Goal: Task Accomplishment & Management: Manage account settings

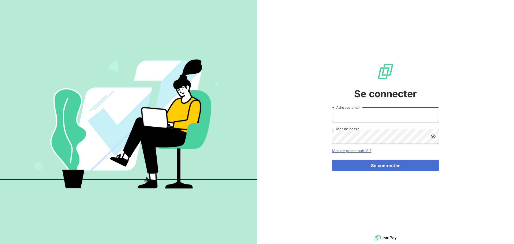
click at [384, 113] on input "Adresse email" at bounding box center [385, 114] width 107 height 15
type input "[EMAIL_ADDRESS][DOMAIN_NAME]"
click at [332, 160] on button "Se connecter" at bounding box center [385, 165] width 107 height 11
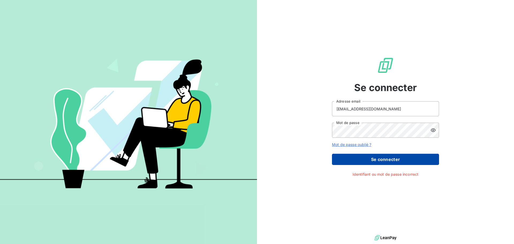
click at [371, 156] on button "Se connecter" at bounding box center [385, 159] width 107 height 11
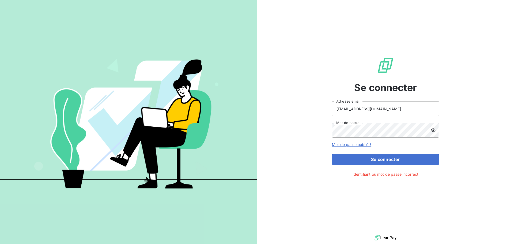
click at [440, 129] on div "Se connecter celinecloup@beal-planet.com Adresse email Mot de passe Mot de pass…" at bounding box center [385, 117] width 257 height 234
click at [436, 130] on div at bounding box center [435, 130] width 9 height 15
click at [317, 131] on div "Se connecter celinecloup@beal-planet.com Adresse email Mot de passe Mot de pass…" at bounding box center [385, 117] width 257 height 234
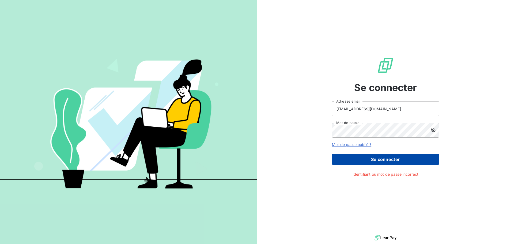
click at [394, 159] on button "Se connecter" at bounding box center [385, 159] width 107 height 11
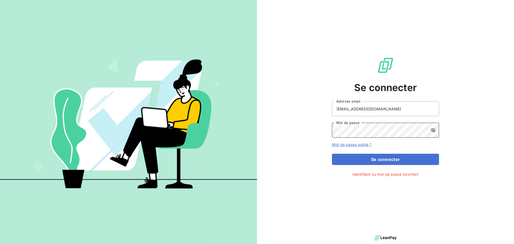
click at [318, 131] on div "Se connecter celinecloup@beal-planet.com Adresse email Mot de passe Mot de pass…" at bounding box center [385, 117] width 257 height 234
click at [435, 130] on icon at bounding box center [433, 130] width 5 height 4
click at [432, 130] on icon at bounding box center [433, 130] width 5 height 5
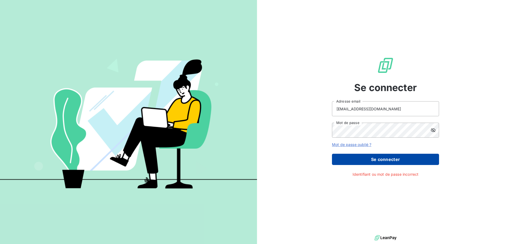
click at [392, 156] on button "Se connecter" at bounding box center [385, 159] width 107 height 11
click at [392, 158] on button "Se connecter" at bounding box center [385, 159] width 107 height 11
click at [374, 162] on button "Se connecter" at bounding box center [385, 159] width 107 height 11
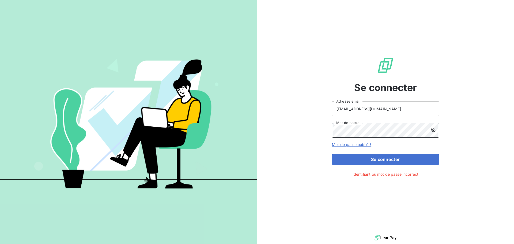
click at [292, 131] on div "Se connecter celinecloup@beal-planet.com Adresse email Mot de passe Mot de pass…" at bounding box center [385, 117] width 257 height 234
click at [332, 154] on button "Se connecter" at bounding box center [385, 159] width 107 height 11
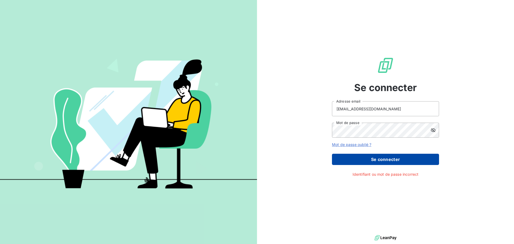
click at [369, 154] on button "Se connecter" at bounding box center [385, 159] width 107 height 11
click at [364, 164] on button "Se connecter" at bounding box center [385, 159] width 107 height 11
click at [369, 160] on button "Se connecter" at bounding box center [385, 159] width 107 height 11
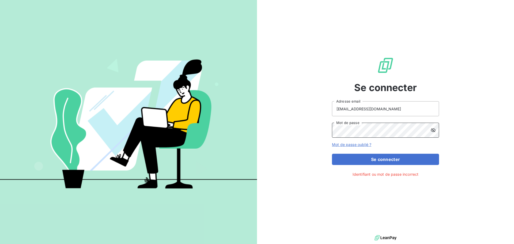
click at [320, 134] on div "Se connecter celinecloup@beal-planet.com Adresse email Mot de passe Mot de pass…" at bounding box center [385, 117] width 257 height 234
click at [332, 154] on button "Se connecter" at bounding box center [385, 159] width 107 height 11
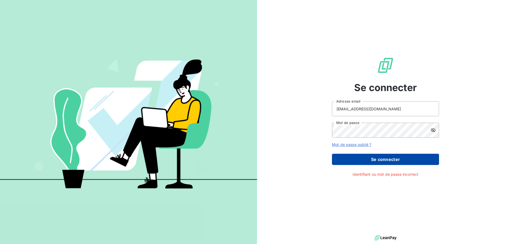
click at [371, 161] on button "Se connecter" at bounding box center [385, 159] width 107 height 11
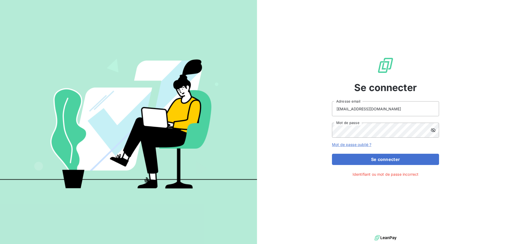
click at [366, 145] on link "Mot de passe oublié ?" at bounding box center [351, 144] width 39 height 5
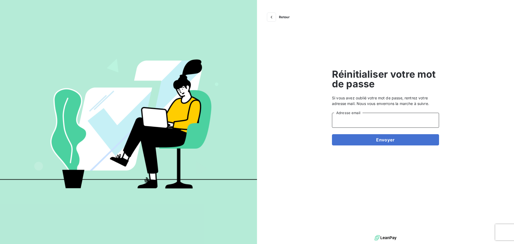
drag, startPoint x: 377, startPoint y: 118, endPoint x: 376, endPoint y: 121, distance: 2.9
click at [376, 121] on input "Adresse email" at bounding box center [385, 120] width 107 height 15
type input "[EMAIL_ADDRESS][DOMAIN_NAME]"
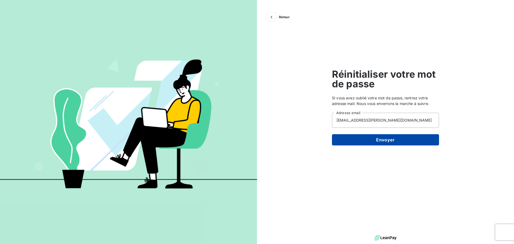
click at [385, 141] on button "Envoyer" at bounding box center [385, 139] width 107 height 11
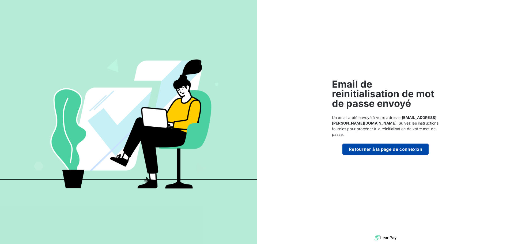
click at [383, 144] on button "Retourner à la page de connexion" at bounding box center [386, 149] width 86 height 11
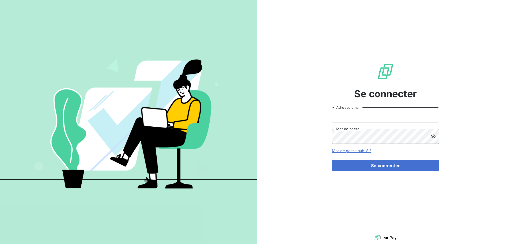
click at [380, 113] on input "Adresse email" at bounding box center [385, 114] width 107 height 15
click at [417, 118] on input "Adresse email" at bounding box center [385, 114] width 107 height 15
type input "[EMAIL_ADDRESS][DOMAIN_NAME]"
click at [332, 160] on button "Se connecter" at bounding box center [385, 165] width 107 height 11
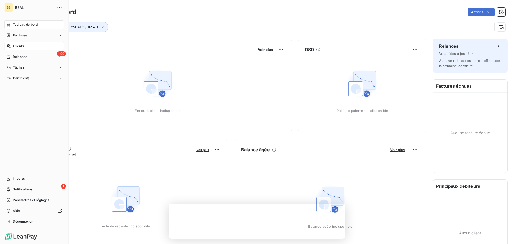
click at [20, 44] on span "Clients" at bounding box center [18, 46] width 11 height 5
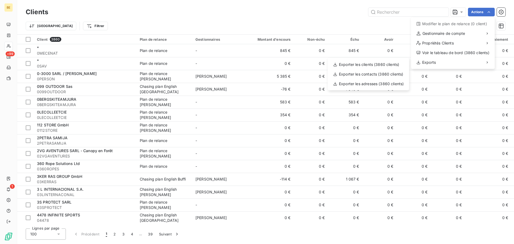
click at [6, 20] on html "BE +99 1 Clients Actions Modifier le plan de relance (0 client) Gestionnaire de…" at bounding box center [257, 122] width 514 height 244
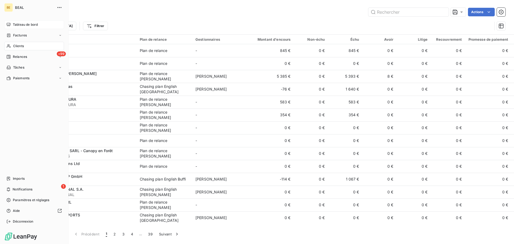
click at [16, 23] on span "Tableau de bord" at bounding box center [25, 24] width 25 height 5
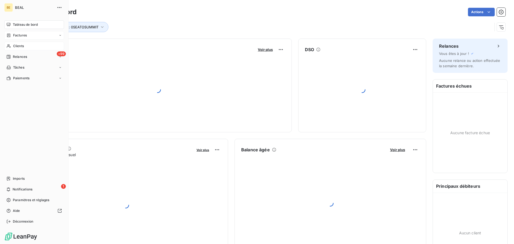
click at [10, 32] on div "Factures" at bounding box center [34, 35] width 60 height 9
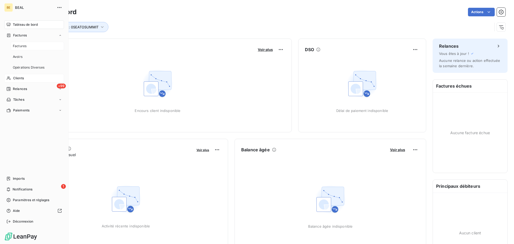
click at [14, 44] on span "Factures" at bounding box center [20, 46] width 14 height 5
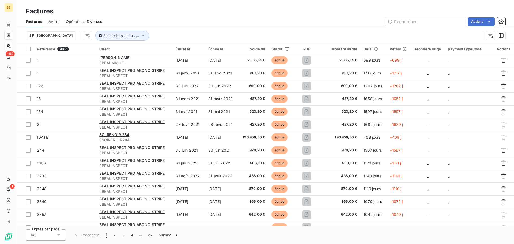
click at [486, 23] on html "BE +99 1 Factures Factures Avoirs Opérations Diverses Actions Trier Statut : No…" at bounding box center [257, 122] width 514 height 244
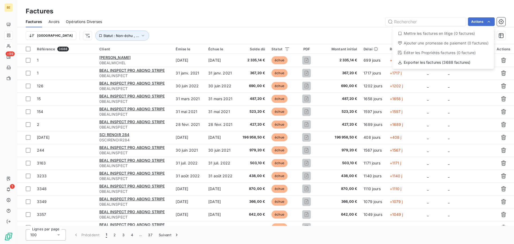
click at [393, 4] on html "BE +99 1 Factures Factures Avoirs Opérations Diverses Actions Mettre les factur…" at bounding box center [257, 122] width 514 height 244
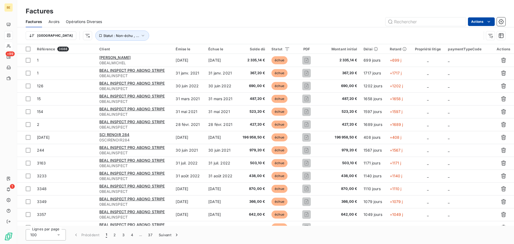
click at [493, 21] on html "BE +99 1 Factures Factures Avoirs Opérations Diverses Actions Trier Statut : No…" at bounding box center [257, 122] width 514 height 244
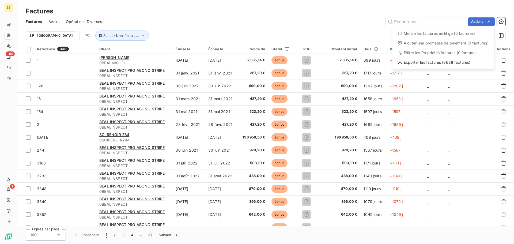
click at [461, 7] on html "BE +99 1 Factures Factures Avoirs Opérations Diverses Actions Mettre les factur…" at bounding box center [257, 122] width 514 height 244
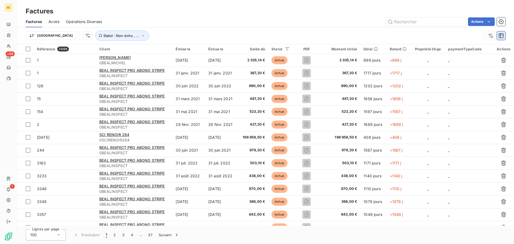
click at [501, 37] on icon "button" at bounding box center [501, 35] width 5 height 5
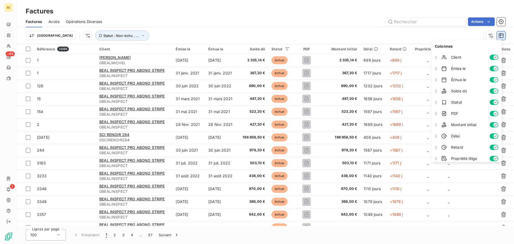
click at [501, 37] on icon "button" at bounding box center [501, 35] width 5 height 5
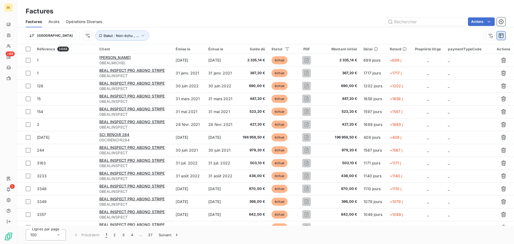
click at [501, 37] on icon "button" at bounding box center [501, 35] width 5 height 5
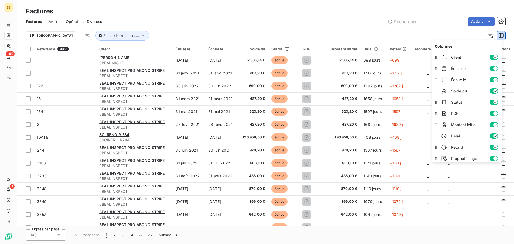
scroll to position [14, 0]
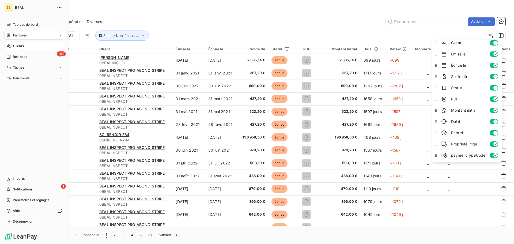
click at [14, 48] on div "Clients" at bounding box center [34, 46] width 60 height 9
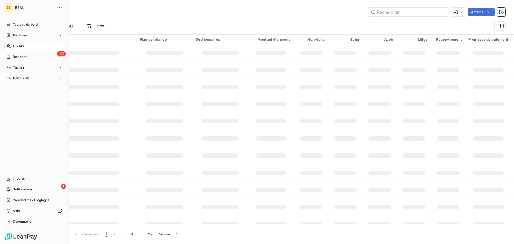
click at [16, 45] on span "Clients" at bounding box center [18, 46] width 11 height 5
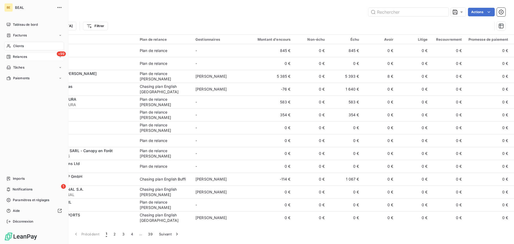
click at [20, 57] on span "Relances" at bounding box center [20, 56] width 14 height 5
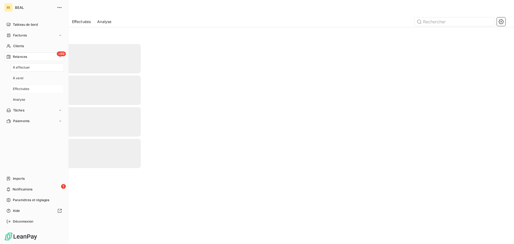
click at [21, 89] on span "Effectuées" at bounding box center [21, 89] width 17 height 5
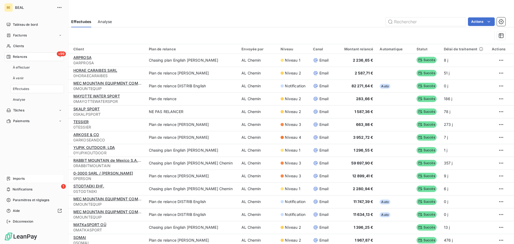
click at [27, 178] on div "Imports" at bounding box center [34, 178] width 60 height 9
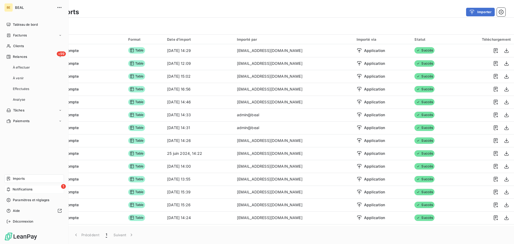
click at [25, 188] on span "Notifications" at bounding box center [23, 189] width 20 height 5
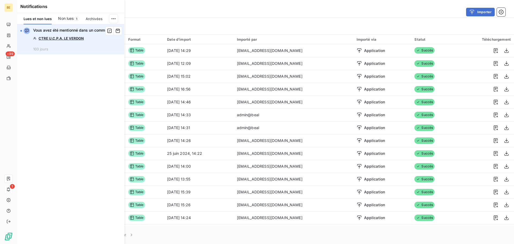
click at [77, 39] on link "CTRE U.C.P.A. LE VERDON" at bounding box center [61, 38] width 45 height 4
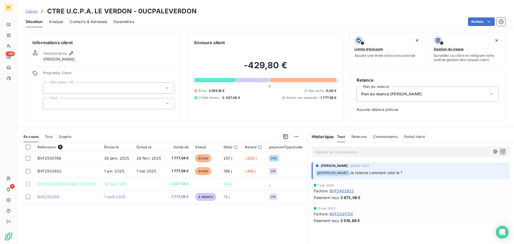
click at [358, 137] on span "Relances" at bounding box center [359, 136] width 15 height 4
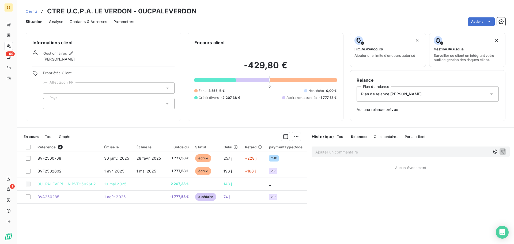
click at [340, 137] on span "Tout" at bounding box center [341, 136] width 8 height 4
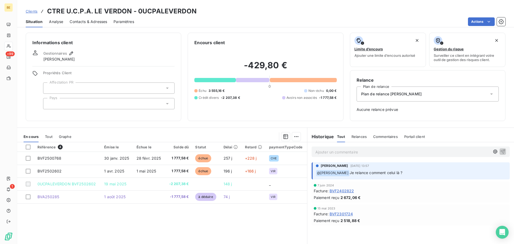
click at [383, 137] on span "Commentaires" at bounding box center [385, 136] width 25 height 4
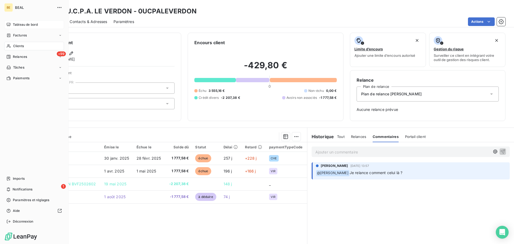
click at [21, 23] on span "Tableau de bord" at bounding box center [25, 24] width 25 height 5
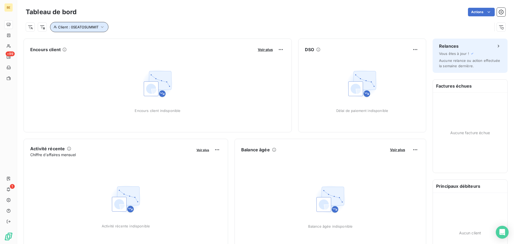
click at [100, 26] on icon "button" at bounding box center [102, 26] width 5 height 5
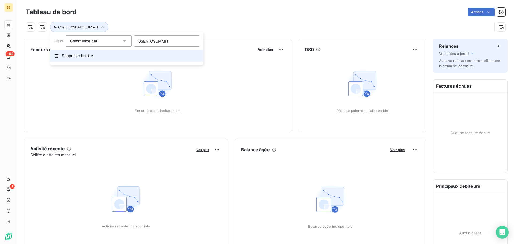
click at [77, 55] on span "Supprimer le filtre" at bounding box center [77, 55] width 31 height 5
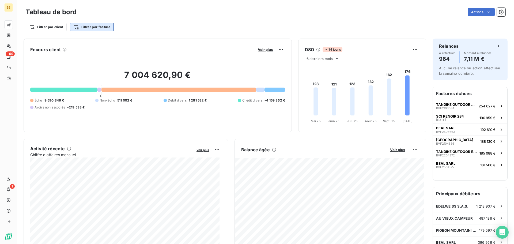
click at [85, 25] on html "BE +99 1 Tableau de bord Actions Filtrer par client Filtrer par facture Encours…" at bounding box center [257, 122] width 514 height 244
click at [85, 27] on html "BE +99 1 Tableau de bord Actions Filtrer par client Filtrer par facture Recherc…" at bounding box center [257, 122] width 514 height 244
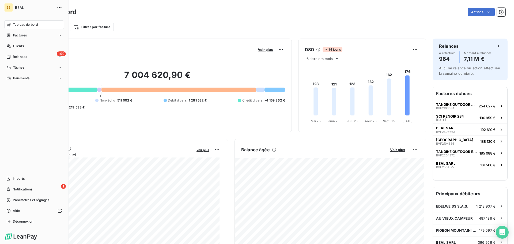
click at [65, 5] on div "BE BEAL Tableau de bord Factures Clients +99 Relances Tâches Paiements Imports …" at bounding box center [34, 122] width 69 height 244
click at [47, 8] on span "BEAL" at bounding box center [34, 7] width 39 height 4
click at [56, 7] on button "button" at bounding box center [59, 7] width 9 height 9
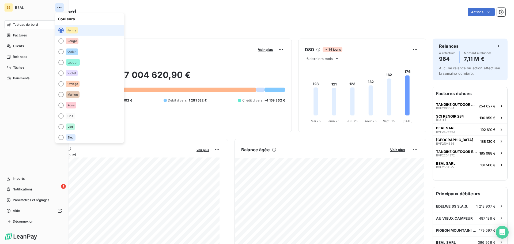
click at [57, 7] on button "button" at bounding box center [59, 7] width 9 height 9
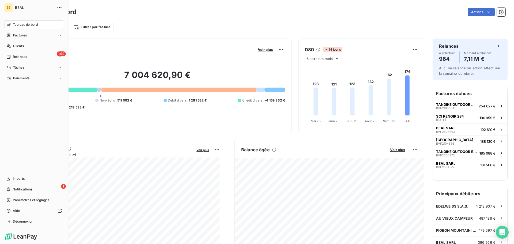
click at [33, 23] on span "Tableau de bord" at bounding box center [25, 24] width 25 height 5
click at [27, 39] on div "Factures" at bounding box center [34, 35] width 60 height 9
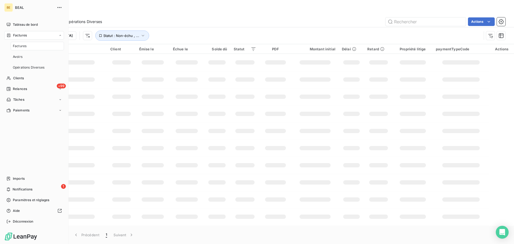
click at [24, 44] on span "Factures" at bounding box center [20, 46] width 14 height 5
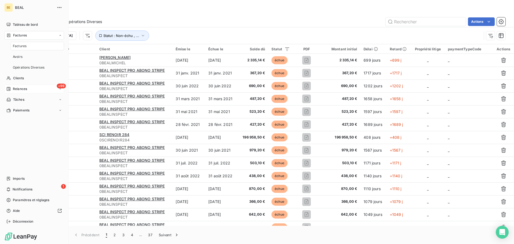
click at [15, 86] on div "+99 Relances" at bounding box center [34, 89] width 60 height 9
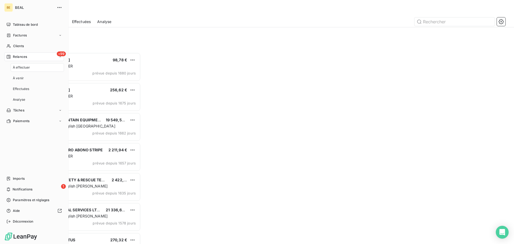
scroll to position [188, 111]
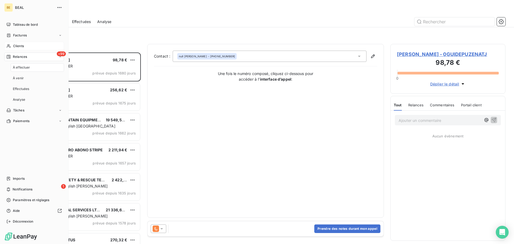
click at [24, 48] on div "Clients" at bounding box center [34, 46] width 60 height 9
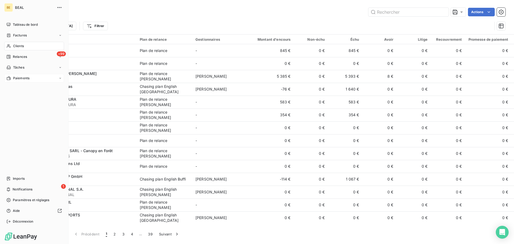
drag, startPoint x: 23, startPoint y: 72, endPoint x: 20, endPoint y: 75, distance: 4.0
click at [23, 73] on nav "Tableau de bord Factures Clients +99 Relances Tâches Paiements" at bounding box center [34, 51] width 60 height 62
click at [17, 79] on span "Paiements" at bounding box center [21, 78] width 16 height 5
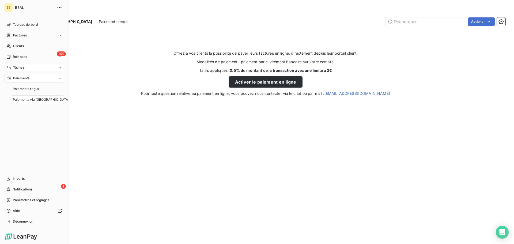
click at [17, 71] on div "Tâches" at bounding box center [34, 67] width 60 height 9
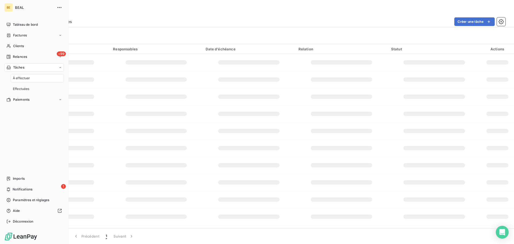
click at [18, 68] on span "Tâches" at bounding box center [18, 67] width 11 height 5
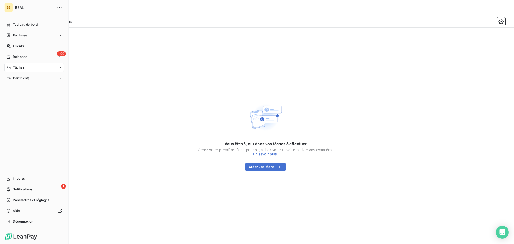
click at [18, 68] on span "Tâches" at bounding box center [18, 67] width 11 height 5
click at [21, 54] on div "+99 Relances" at bounding box center [34, 57] width 60 height 9
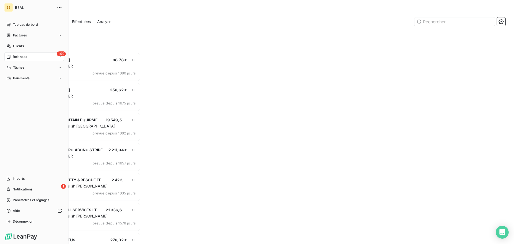
scroll to position [188, 111]
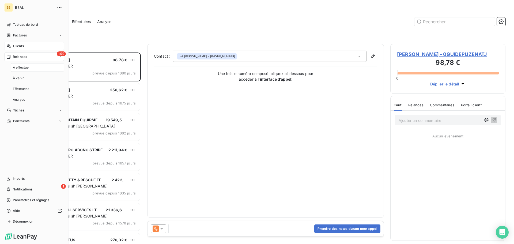
click at [22, 46] on span "Clients" at bounding box center [18, 46] width 11 height 5
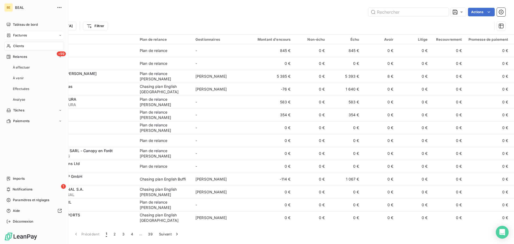
click at [22, 34] on span "Factures" at bounding box center [20, 35] width 14 height 5
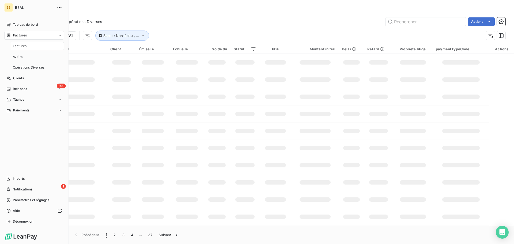
click at [22, 34] on span "Factures" at bounding box center [20, 35] width 14 height 5
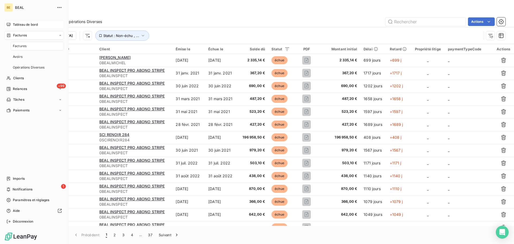
click at [24, 25] on span "Tableau de bord" at bounding box center [25, 24] width 25 height 5
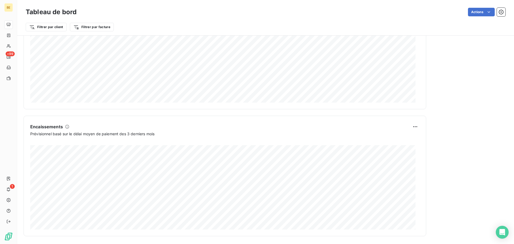
scroll to position [278, 0]
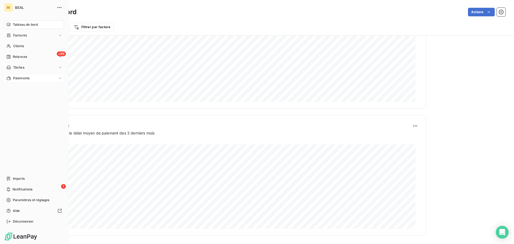
click at [26, 78] on span "Paiements" at bounding box center [21, 78] width 16 height 5
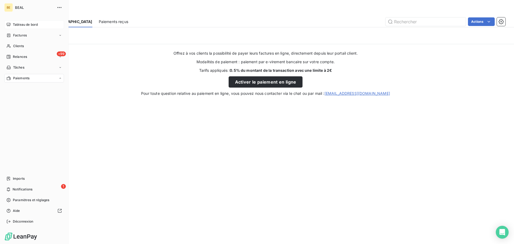
click at [26, 78] on span "Paiements" at bounding box center [21, 78] width 16 height 5
click at [54, 76] on div "Paiements" at bounding box center [34, 78] width 60 height 9
click at [48, 72] on nav "Tableau de bord Factures Clients +99 Relances Tâches Paiements Paiements reçus …" at bounding box center [34, 62] width 60 height 84
click at [50, 67] on div "Tâches" at bounding box center [34, 67] width 60 height 9
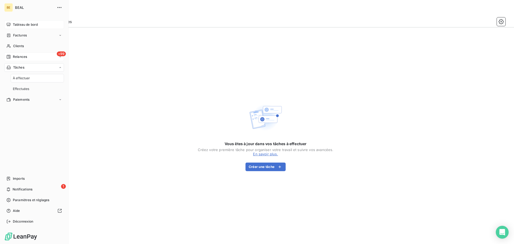
click at [49, 59] on div "+99 Relances" at bounding box center [34, 57] width 60 height 9
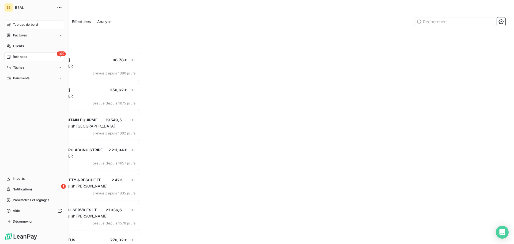
scroll to position [188, 111]
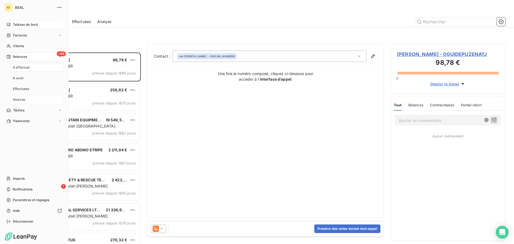
click at [21, 99] on span "Analyse" at bounding box center [19, 99] width 12 height 5
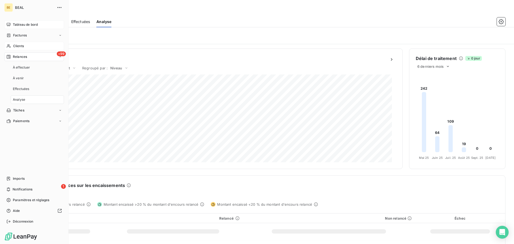
click at [43, 48] on div "Clients" at bounding box center [34, 46] width 60 height 9
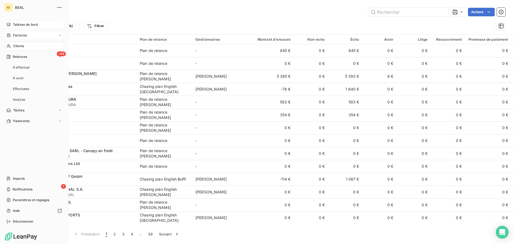
click at [43, 39] on div "Factures" at bounding box center [34, 35] width 60 height 9
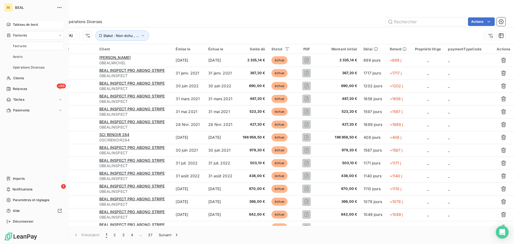
click at [22, 45] on span "Factures" at bounding box center [20, 46] width 14 height 5
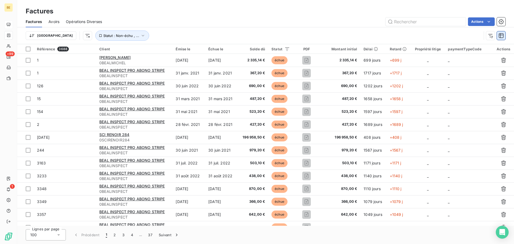
click at [501, 34] on icon "button" at bounding box center [501, 35] width 5 height 5
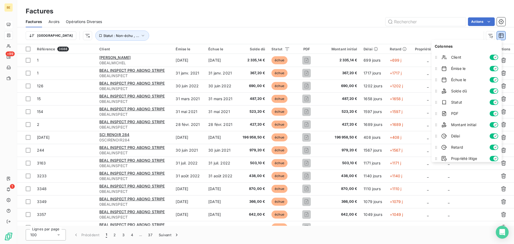
scroll to position [14, 0]
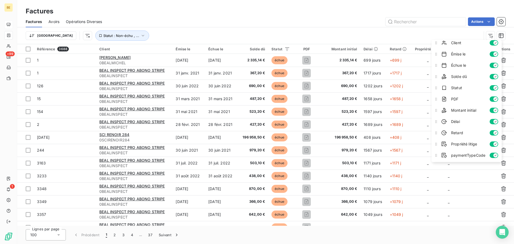
click at [459, 8] on div "Factures" at bounding box center [265, 11] width 497 height 10
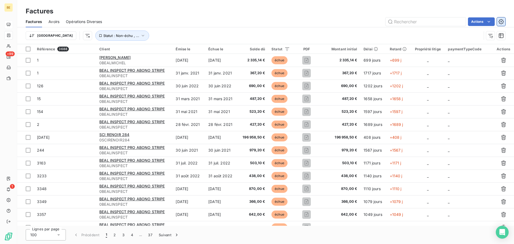
click at [501, 21] on icon "button" at bounding box center [501, 21] width 5 height 5
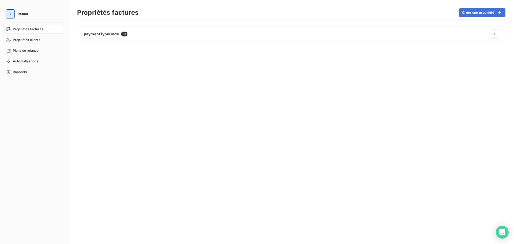
click at [11, 10] on button "button" at bounding box center [10, 14] width 9 height 9
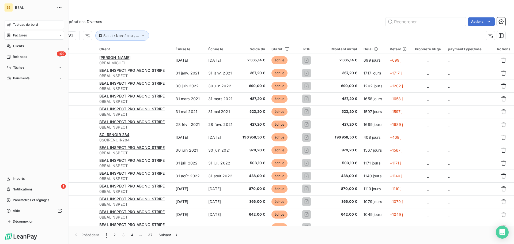
click at [32, 24] on span "Tableau de bord" at bounding box center [25, 24] width 25 height 5
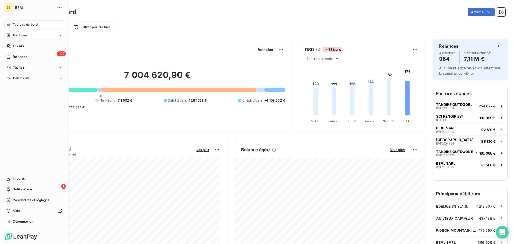
click at [34, 33] on div "Factures" at bounding box center [34, 35] width 60 height 9
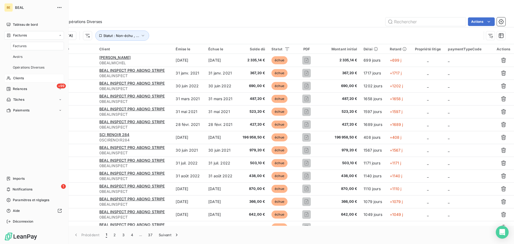
click at [18, 77] on span "Clients" at bounding box center [18, 78] width 11 height 5
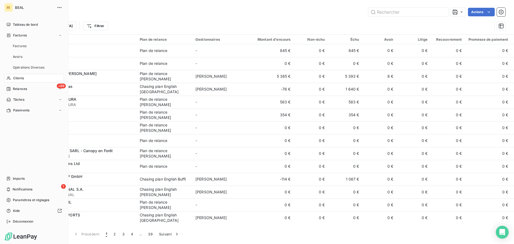
click at [22, 78] on span "Clients" at bounding box center [18, 78] width 11 height 5
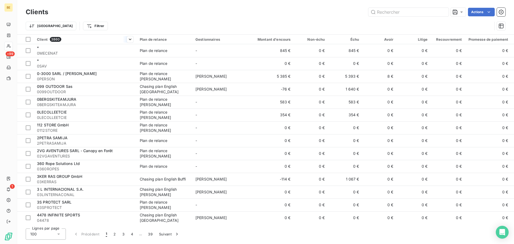
click at [57, 39] on span "3860" at bounding box center [56, 39] width 12 height 5
click at [463, 13] on icon at bounding box center [461, 11] width 5 height 5
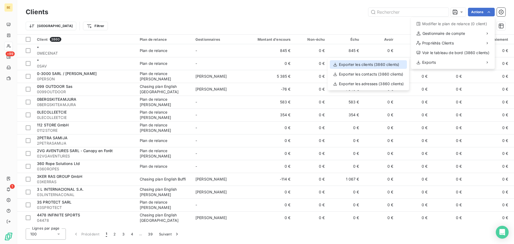
click at [388, 65] on div "Exporter les clients (3860 clients)" at bounding box center [368, 64] width 77 height 9
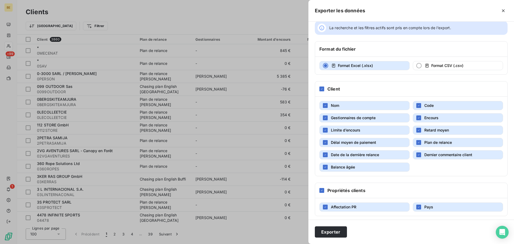
scroll to position [10, 0]
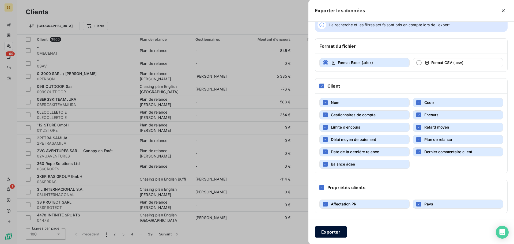
click at [330, 231] on button "Exporter" at bounding box center [331, 231] width 32 height 11
